Goal: Task Accomplishment & Management: Use online tool/utility

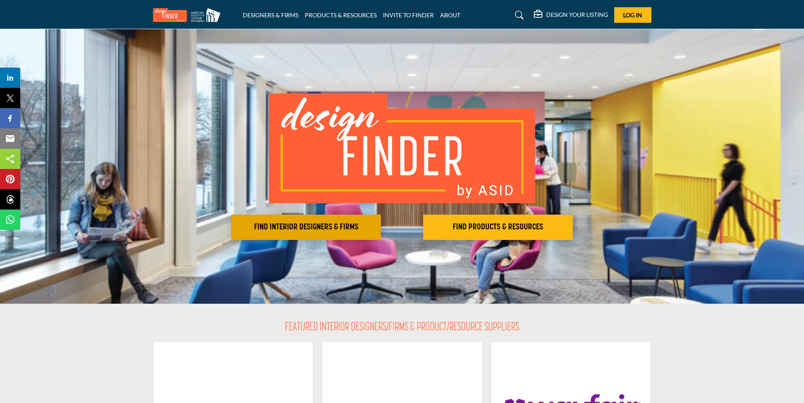
click at [305, 237] on button "FIND INTERIOR DESIGNERS & FIRMS" at bounding box center [306, 227] width 150 height 25
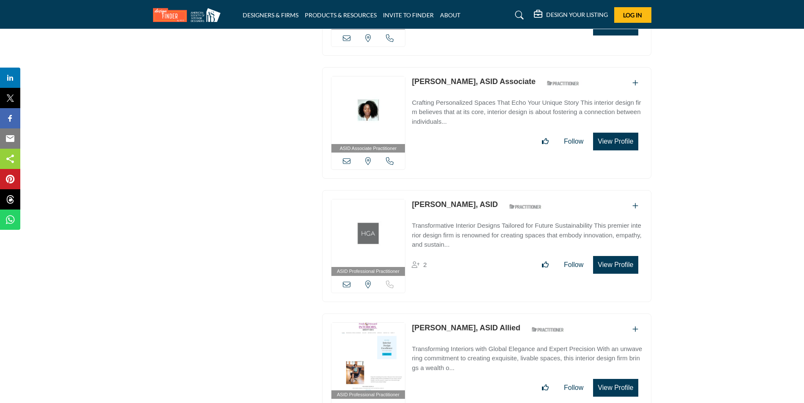
scroll to position [25448, 0]
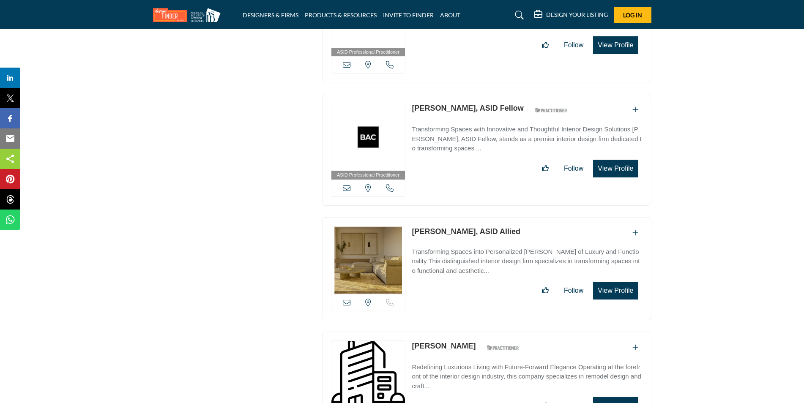
scroll to position [30735, 0]
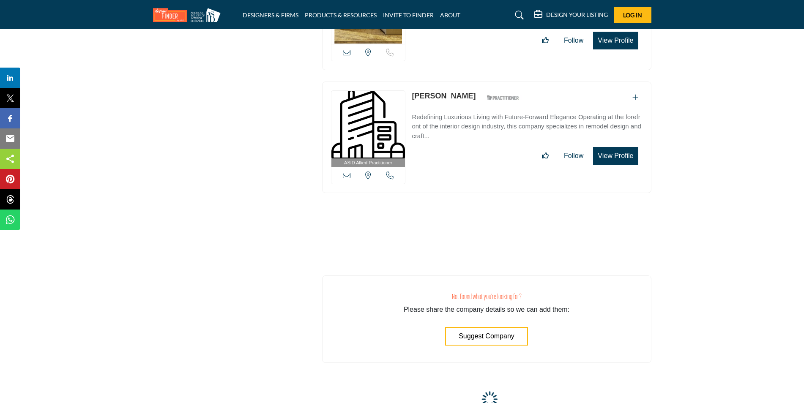
scroll to position [30940, 0]
